Goal: Task Accomplishment & Management: Manage account settings

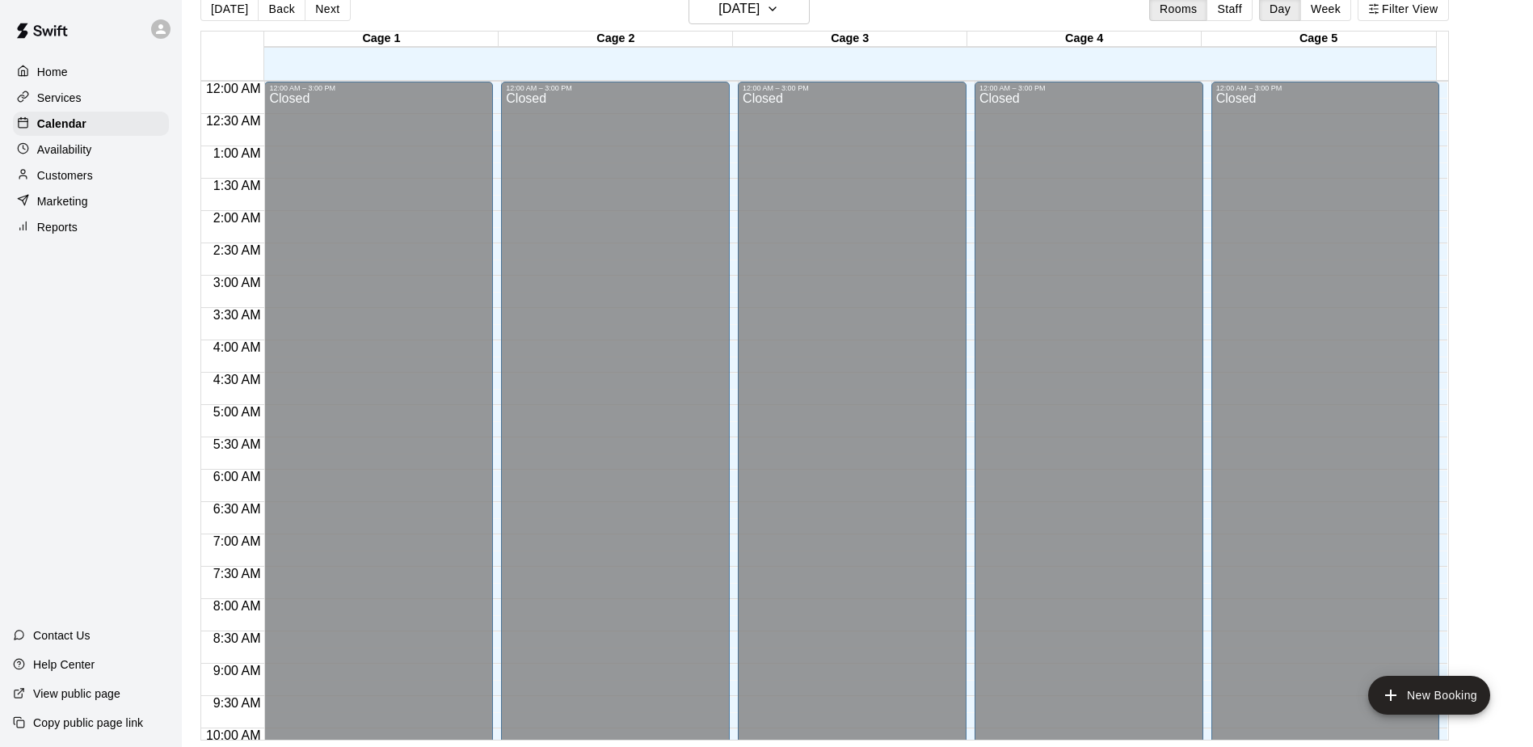
scroll to position [895, 0]
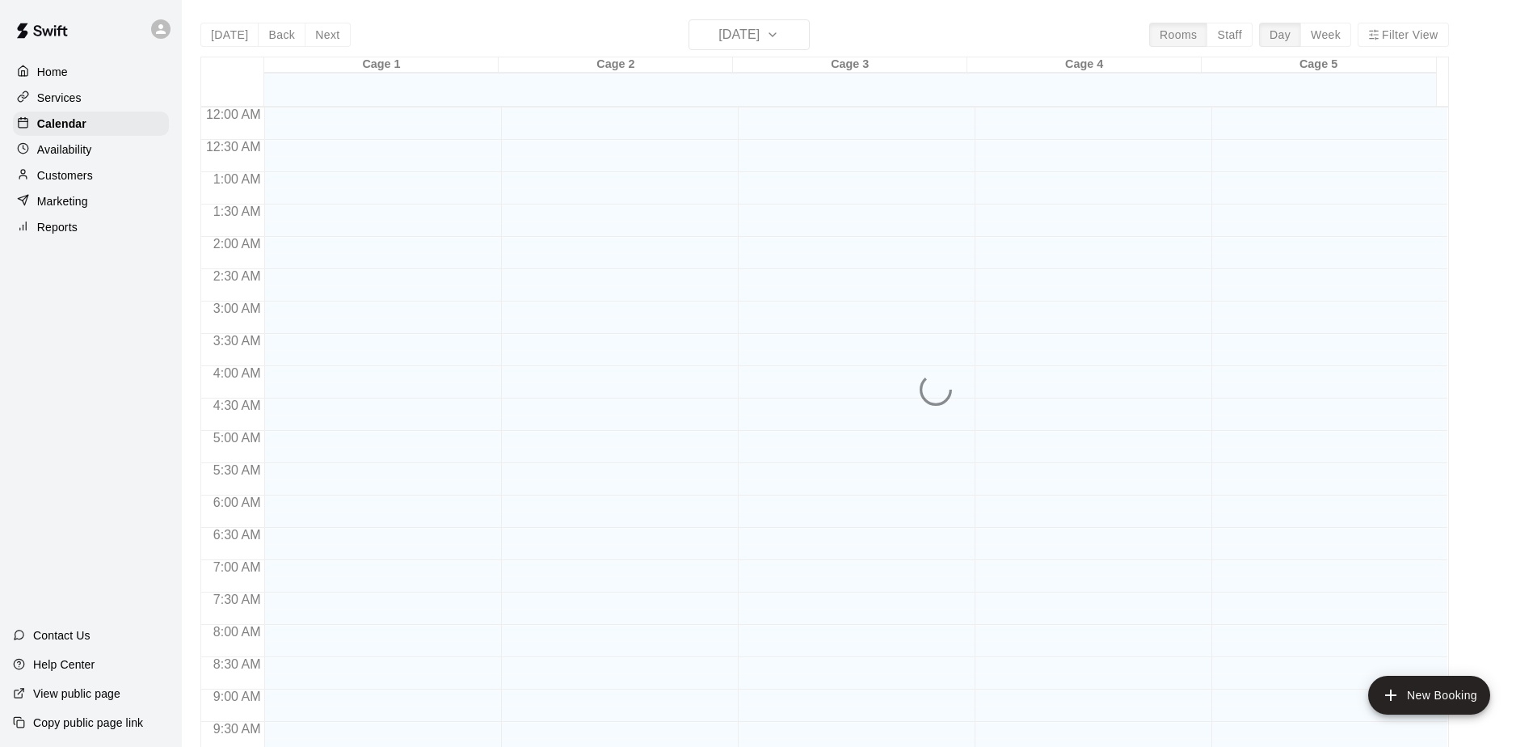
scroll to position [845, 0]
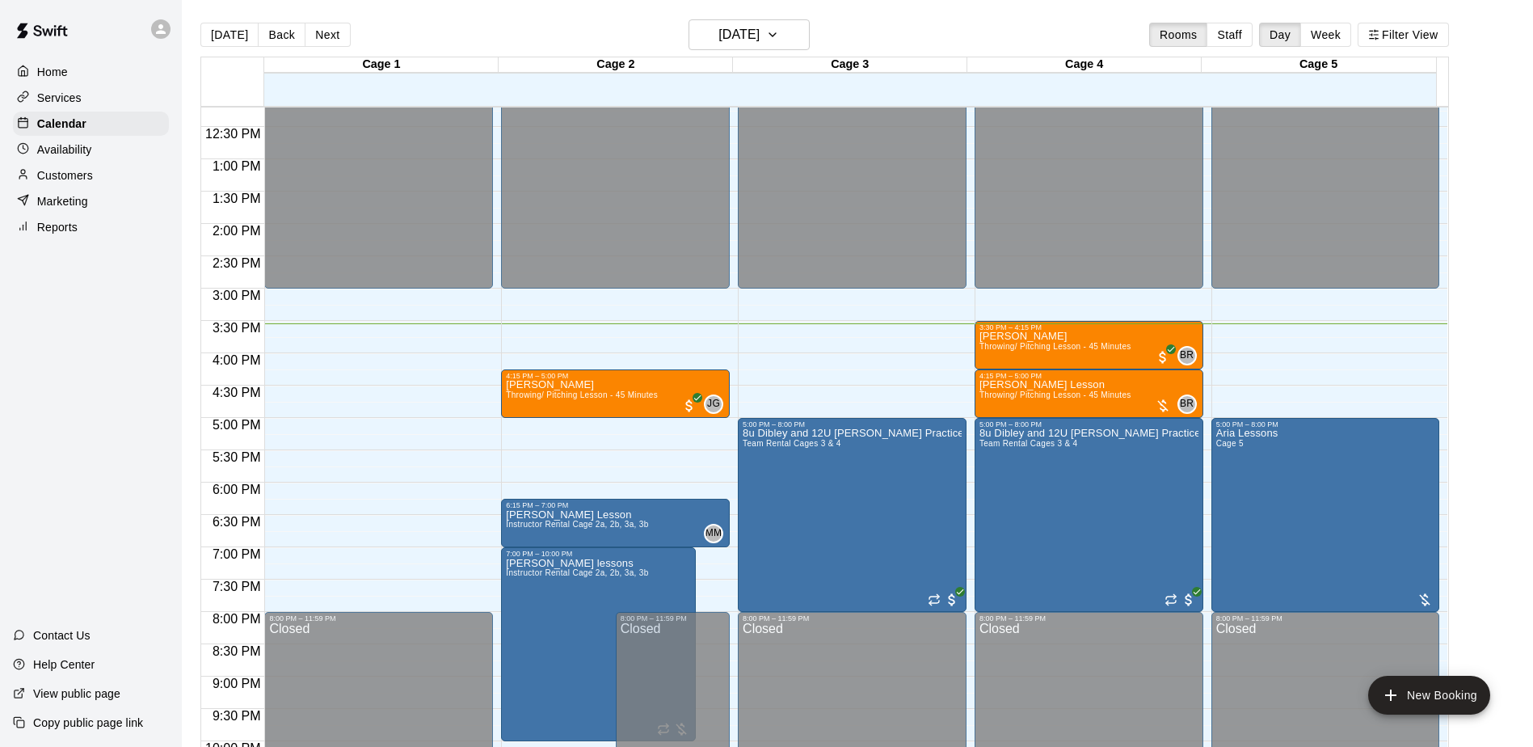
scroll to position [815, 0]
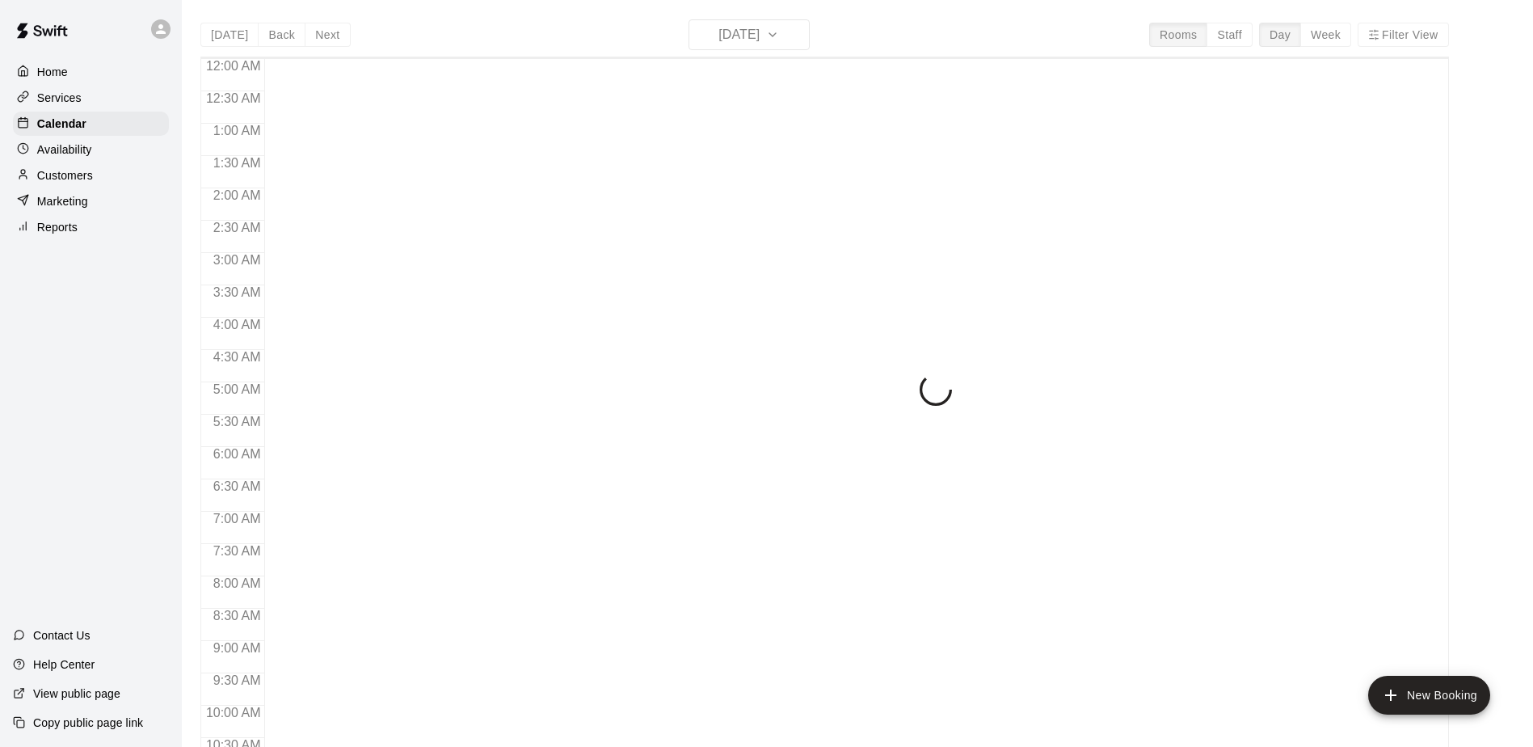
scroll to position [845, 0]
